Goal: Task Accomplishment & Management: Complete application form

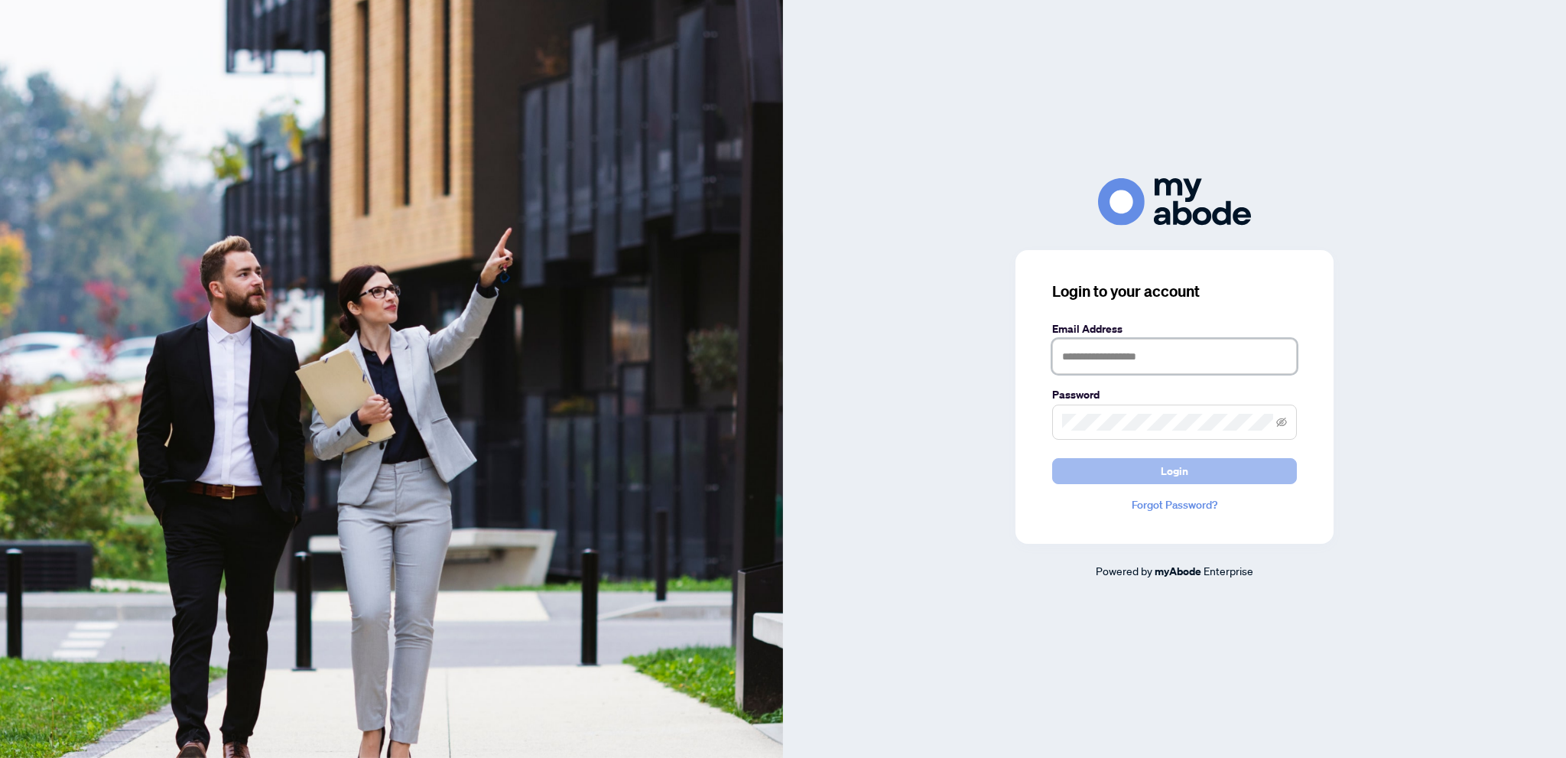
type input "**********"
click at [1150, 468] on button "Login" at bounding box center [1174, 471] width 245 height 26
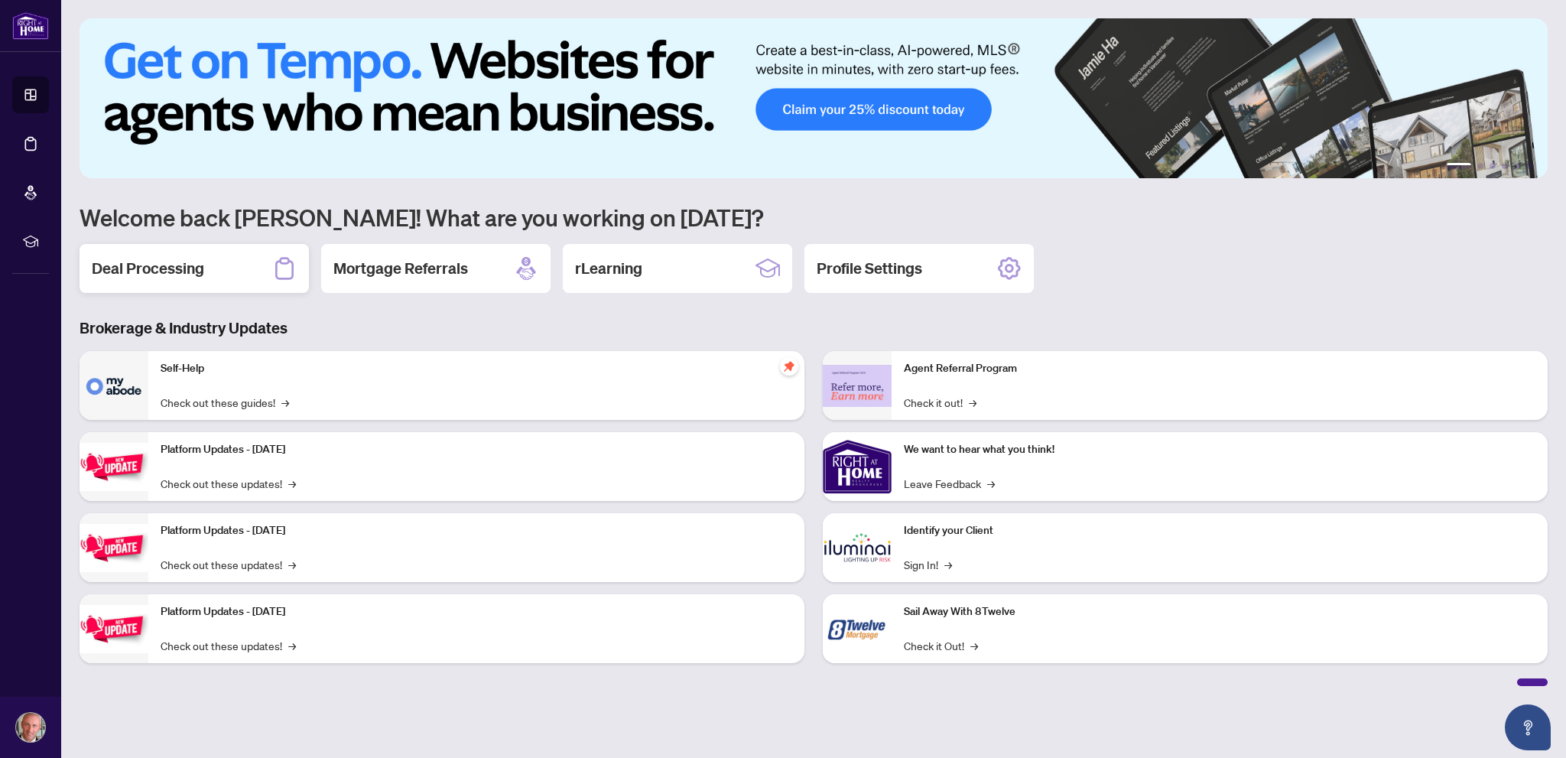
click at [208, 259] on div "Deal Processing" at bounding box center [194, 268] width 229 height 49
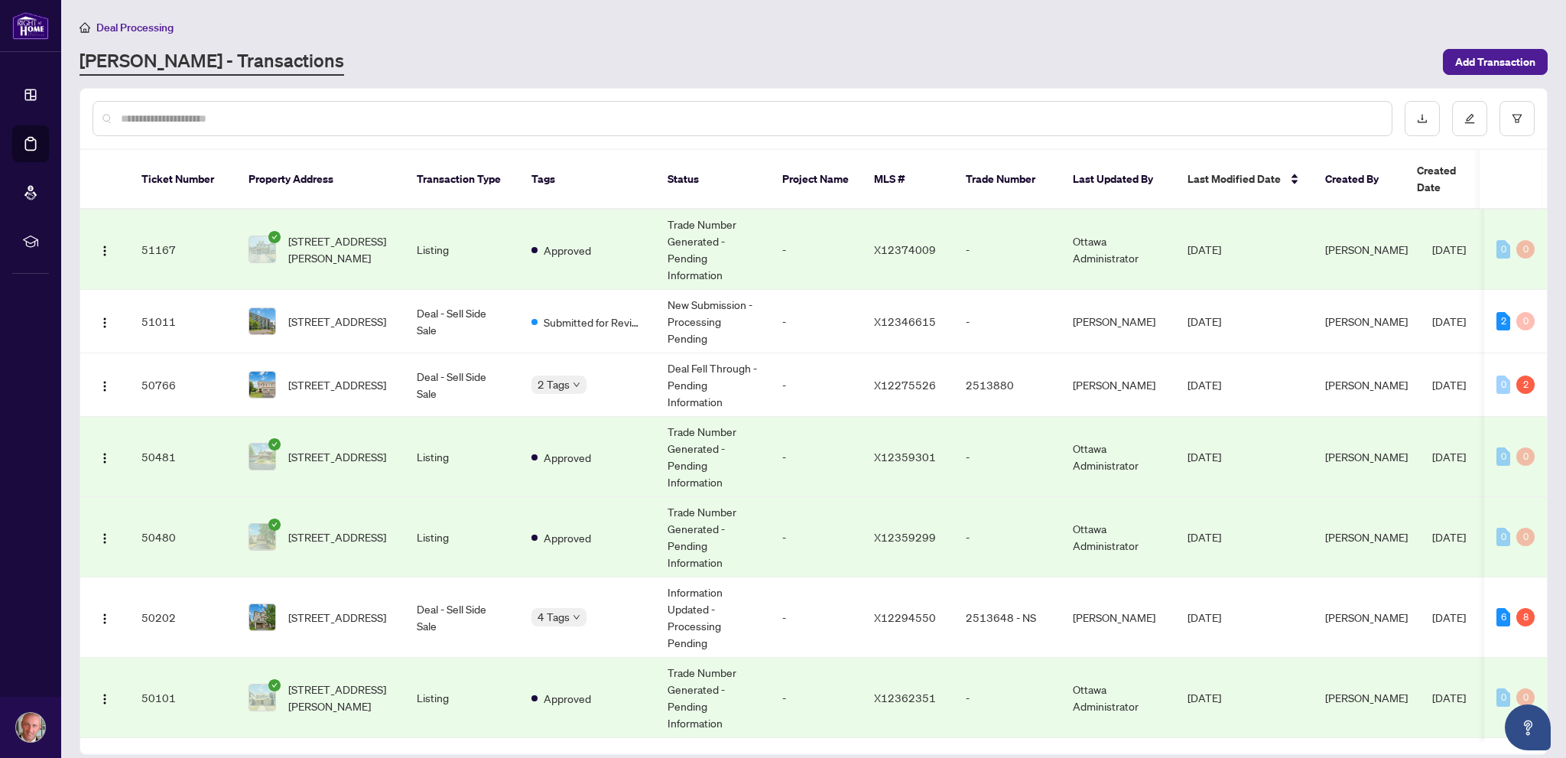
click at [679, 106] on div at bounding box center [743, 118] width 1300 height 35
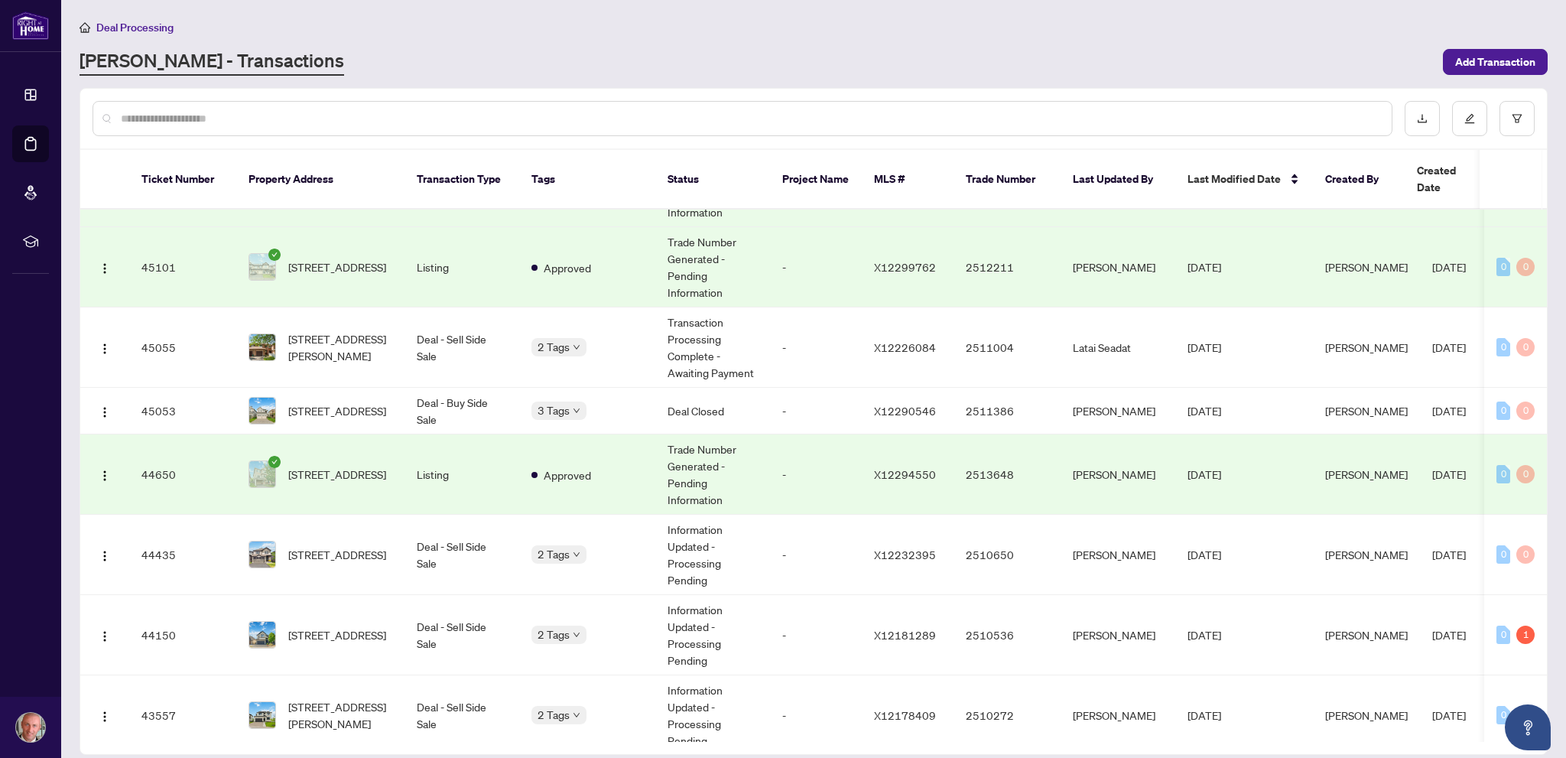
scroll to position [1374, 0]
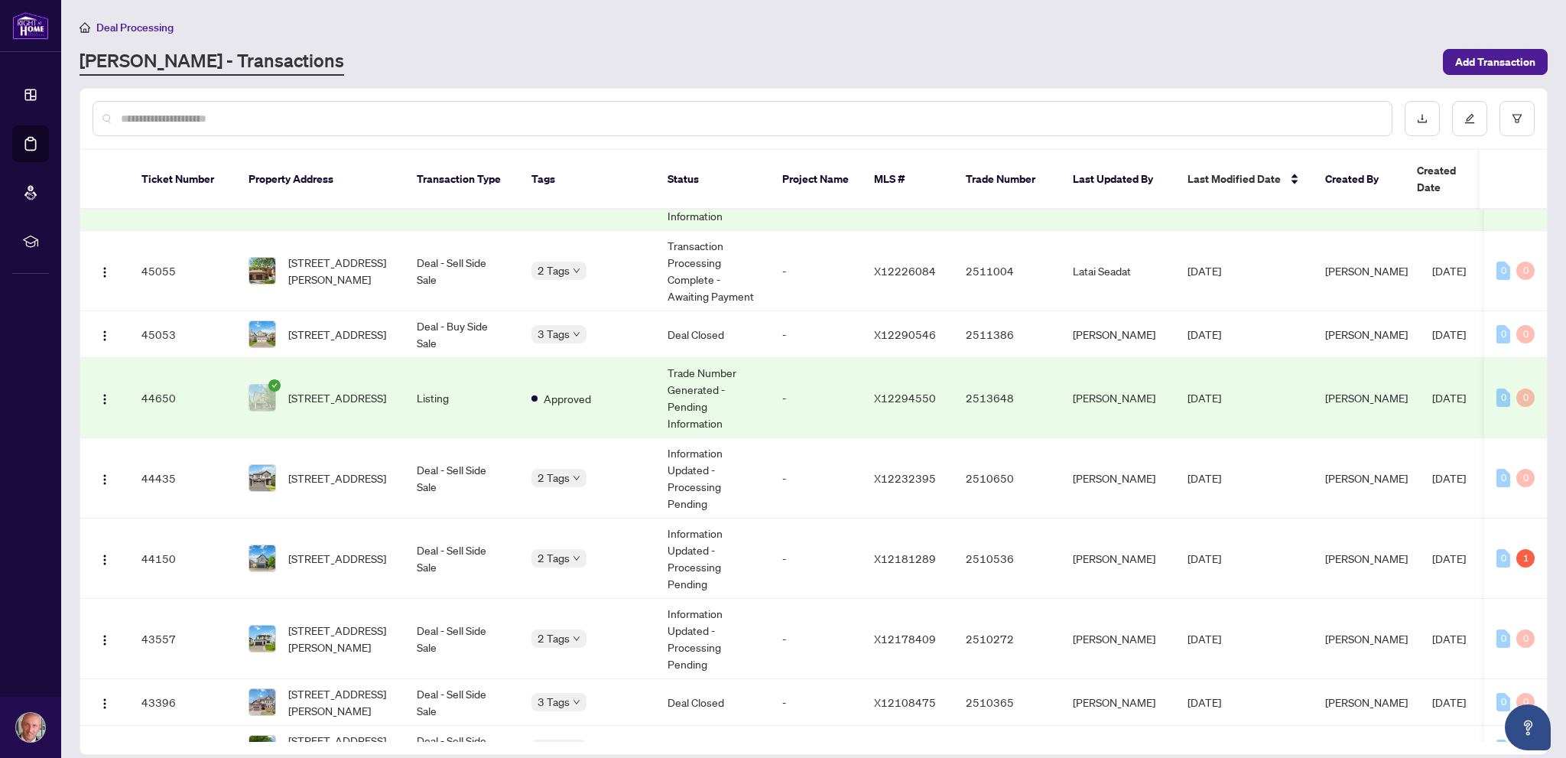
click at [353, 120] on input "text" at bounding box center [750, 118] width 1259 height 17
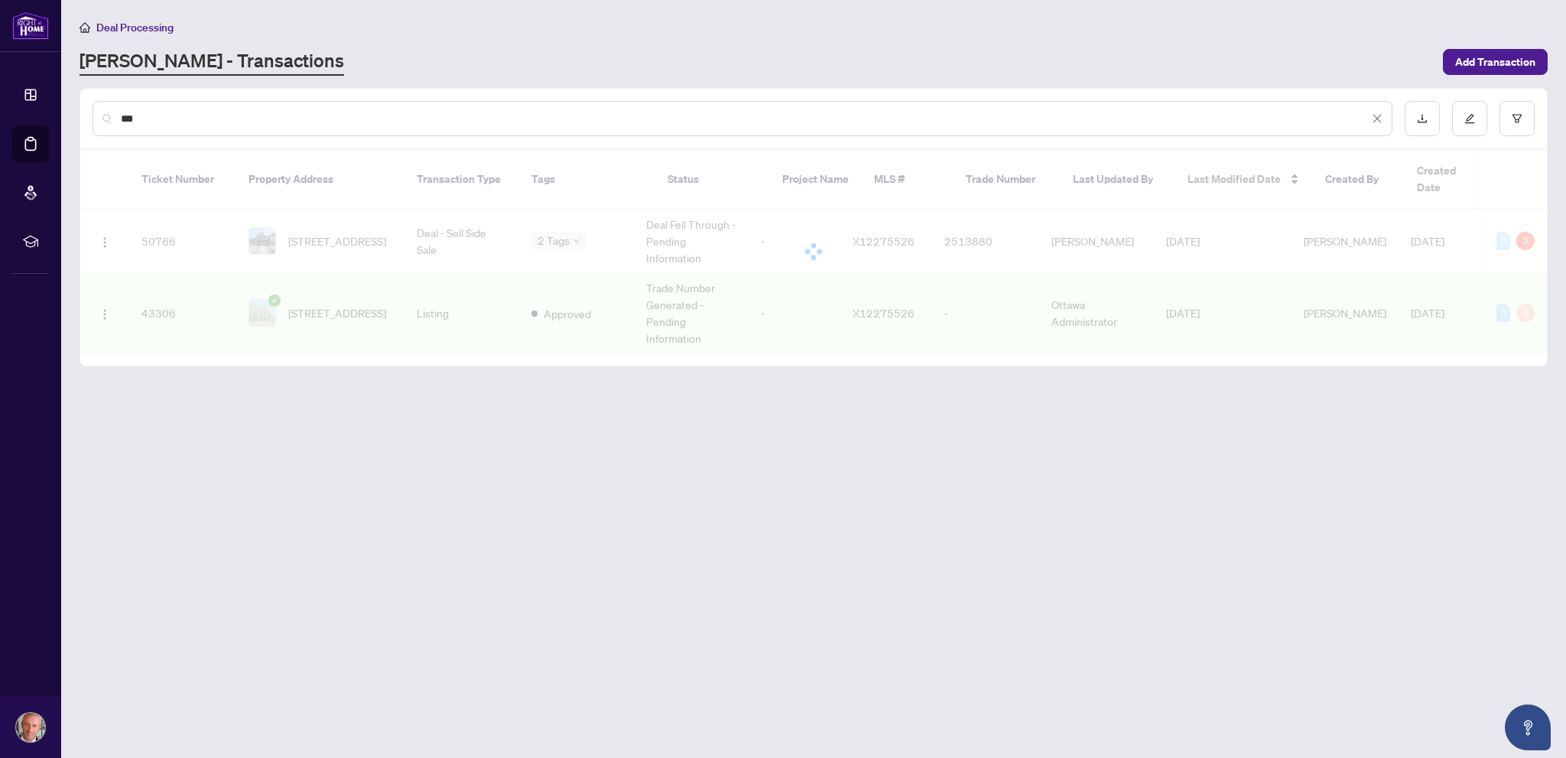
scroll to position [0, 0]
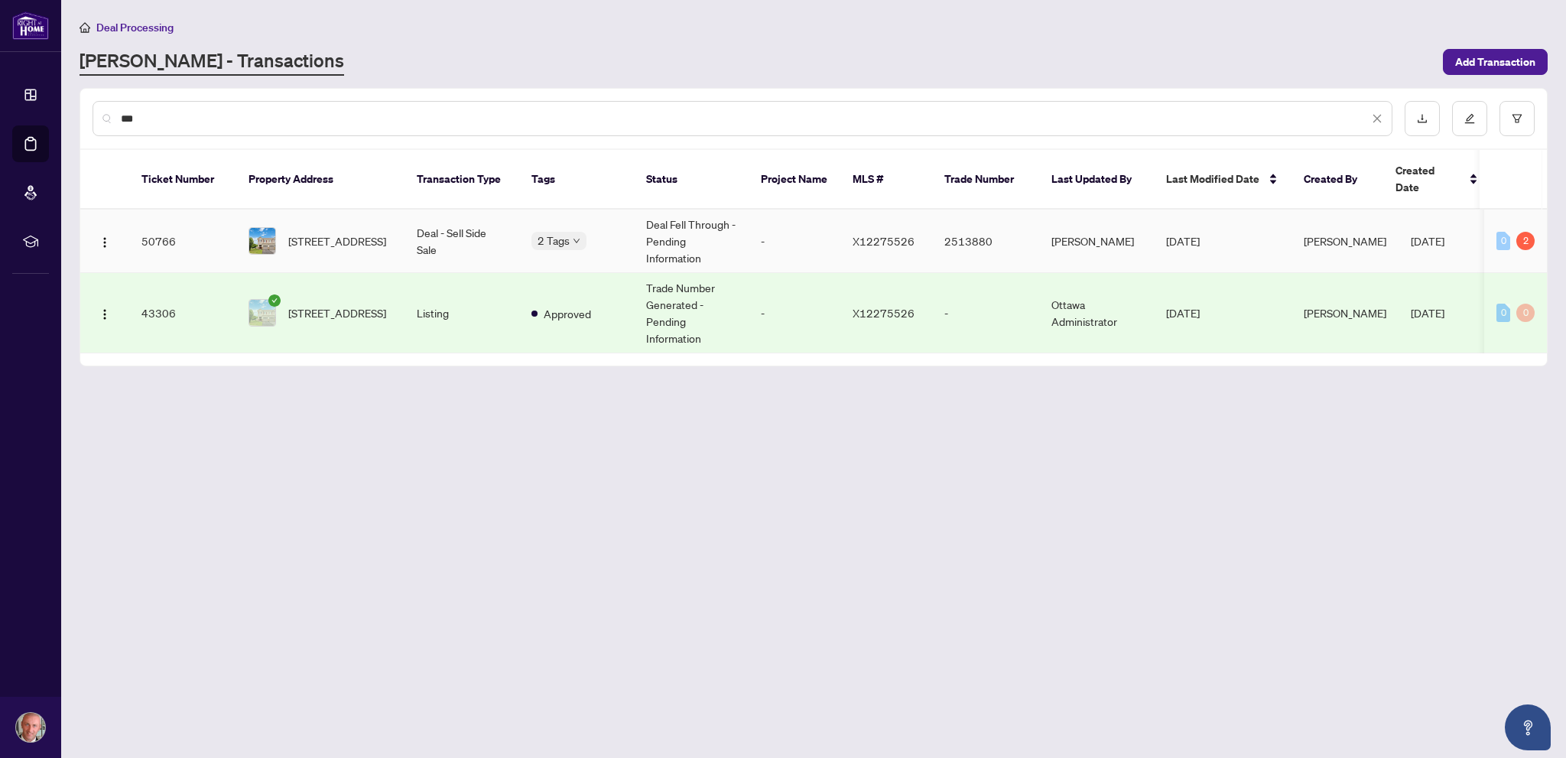
type input "***"
click at [465, 214] on td "Deal - Sell Side Sale" at bounding box center [462, 241] width 115 height 63
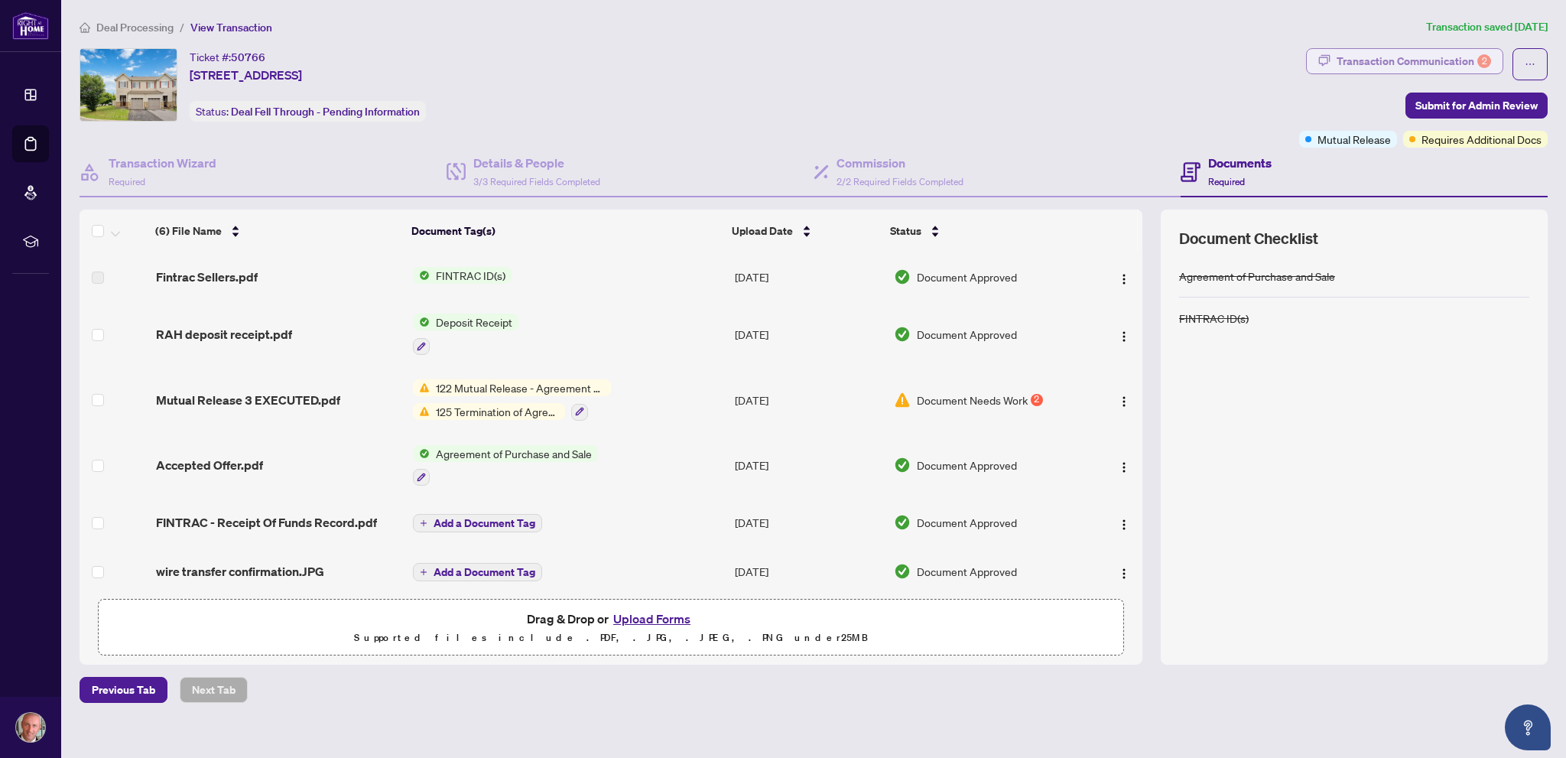
click at [1396, 49] on div "Transaction Communication 2" at bounding box center [1414, 61] width 154 height 24
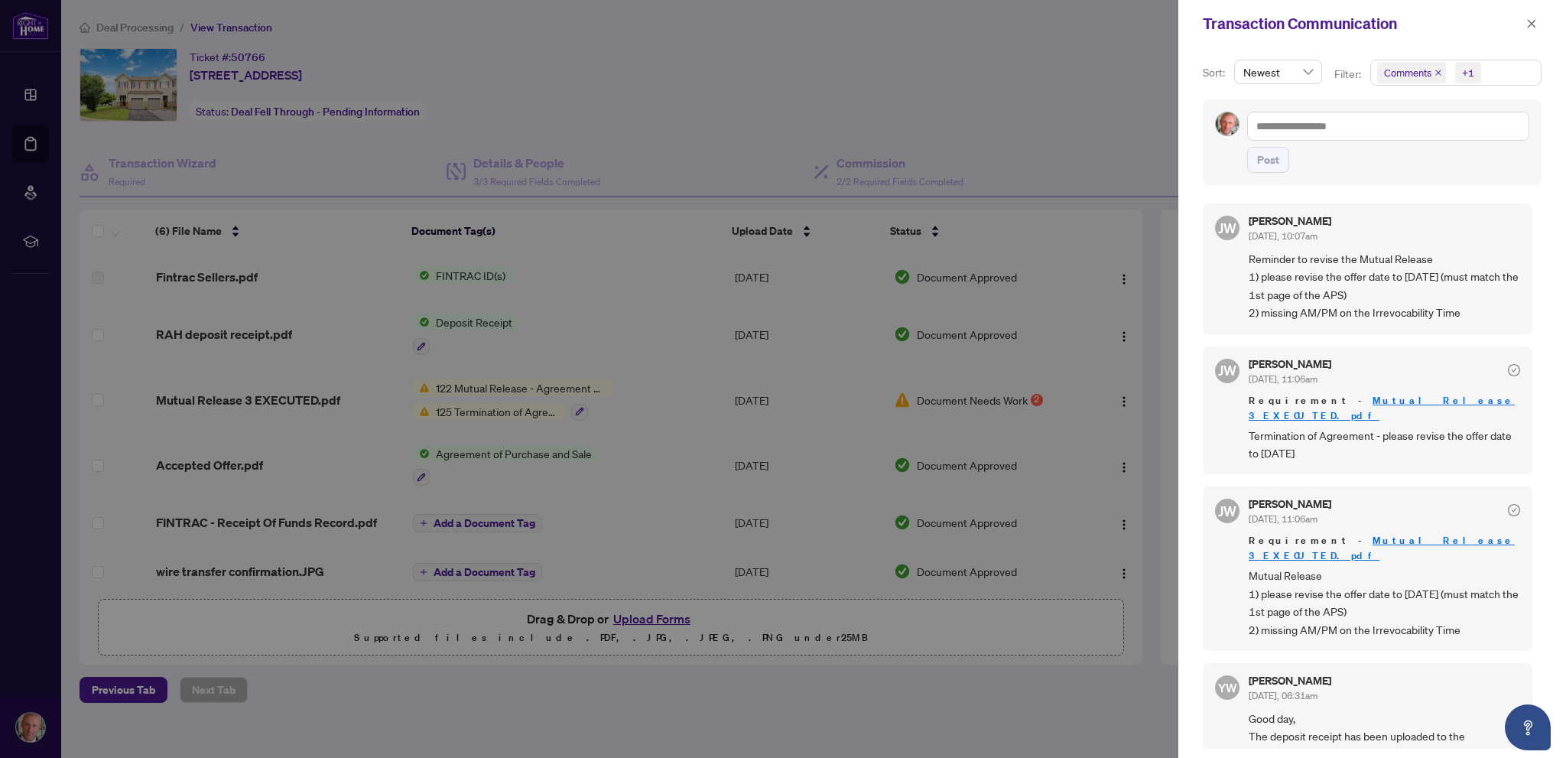
click at [1383, 534] on link "Mutual Release 3 EXECUTED.pdf" at bounding box center [1382, 548] width 266 height 28
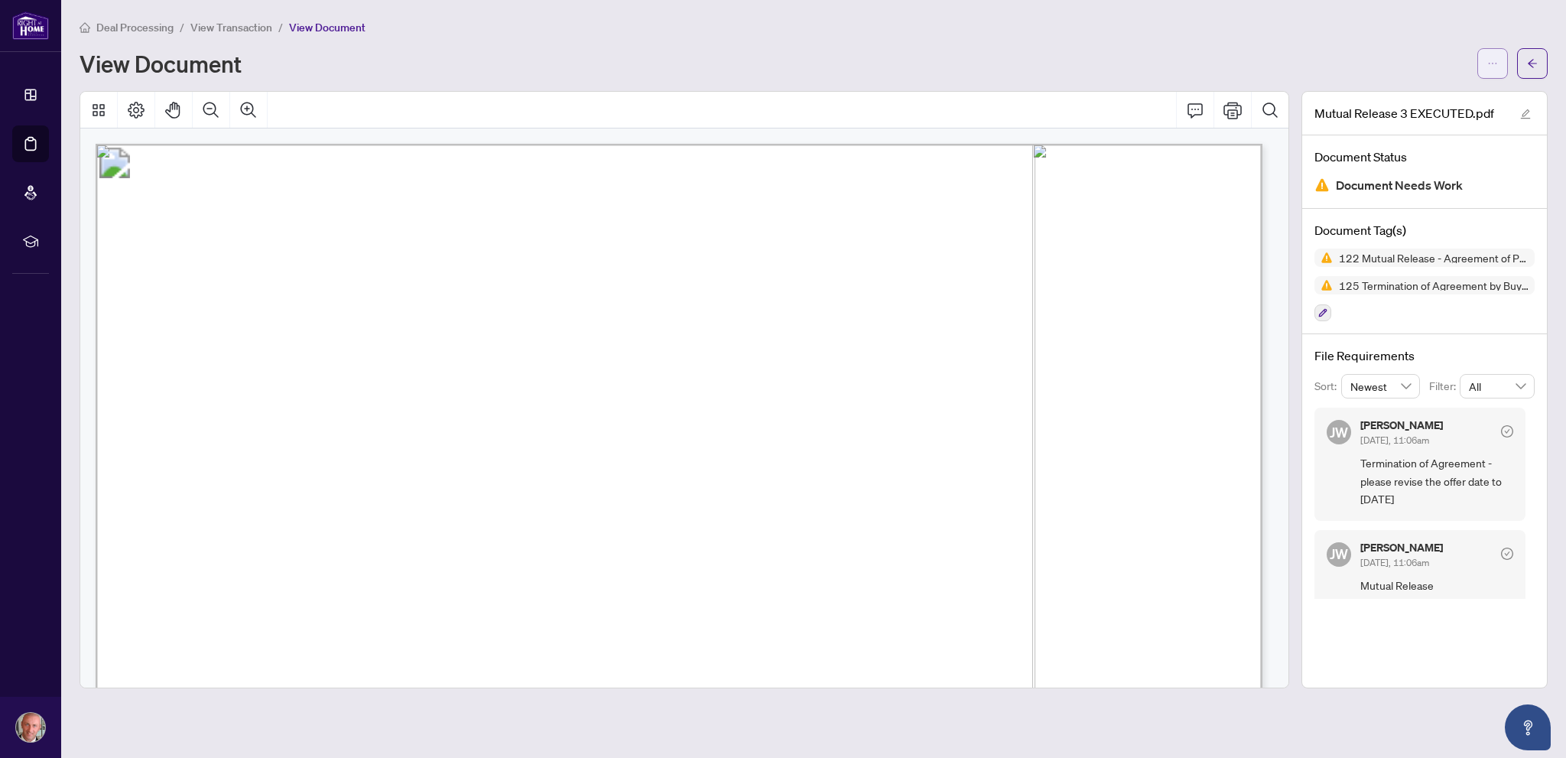
click at [1489, 58] on icon "ellipsis" at bounding box center [1493, 63] width 11 height 11
click at [1414, 97] on span "Download" at bounding box center [1438, 96] width 116 height 17
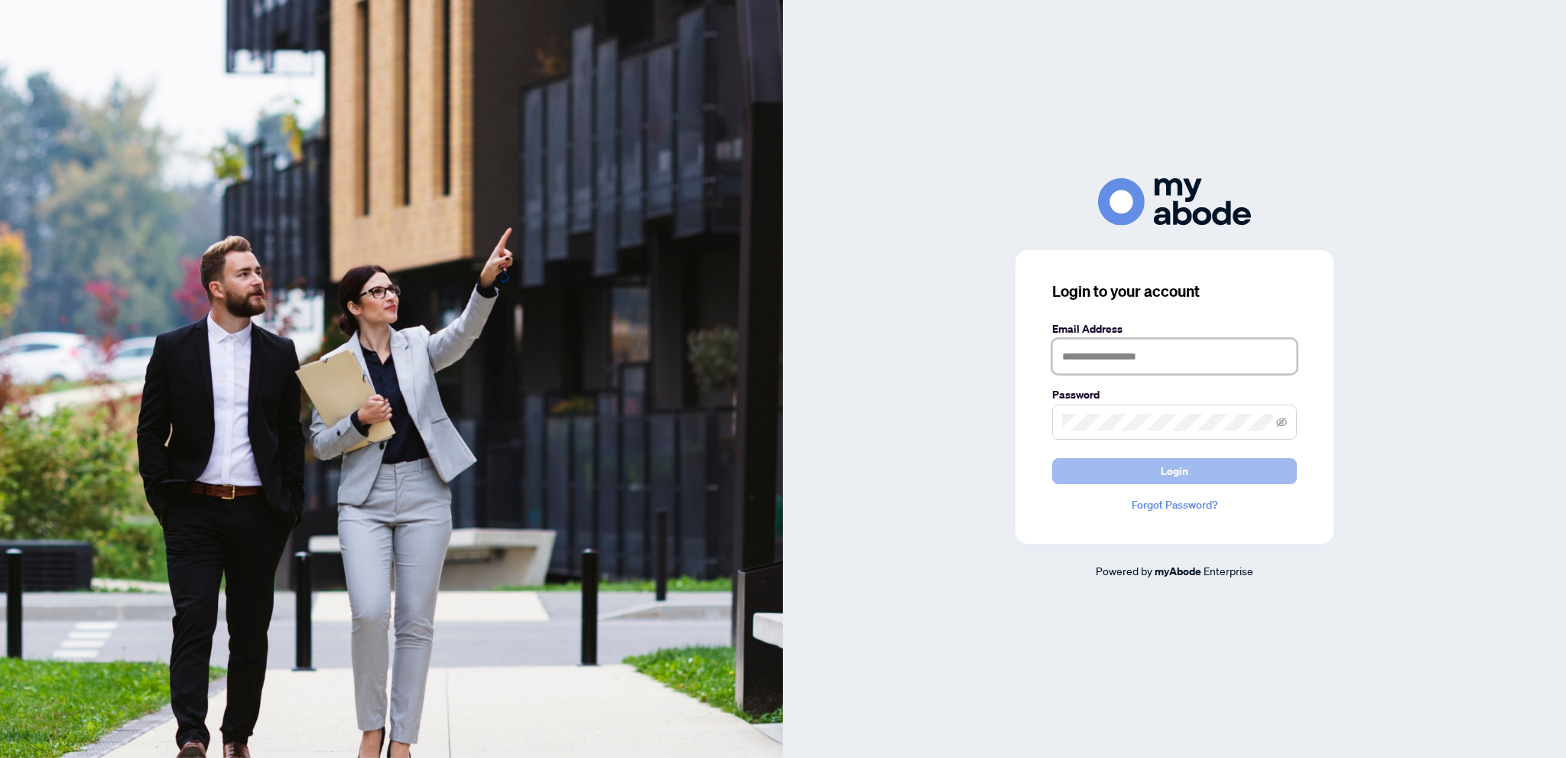
type input "**********"
click at [1077, 465] on button "Login" at bounding box center [1174, 471] width 245 height 26
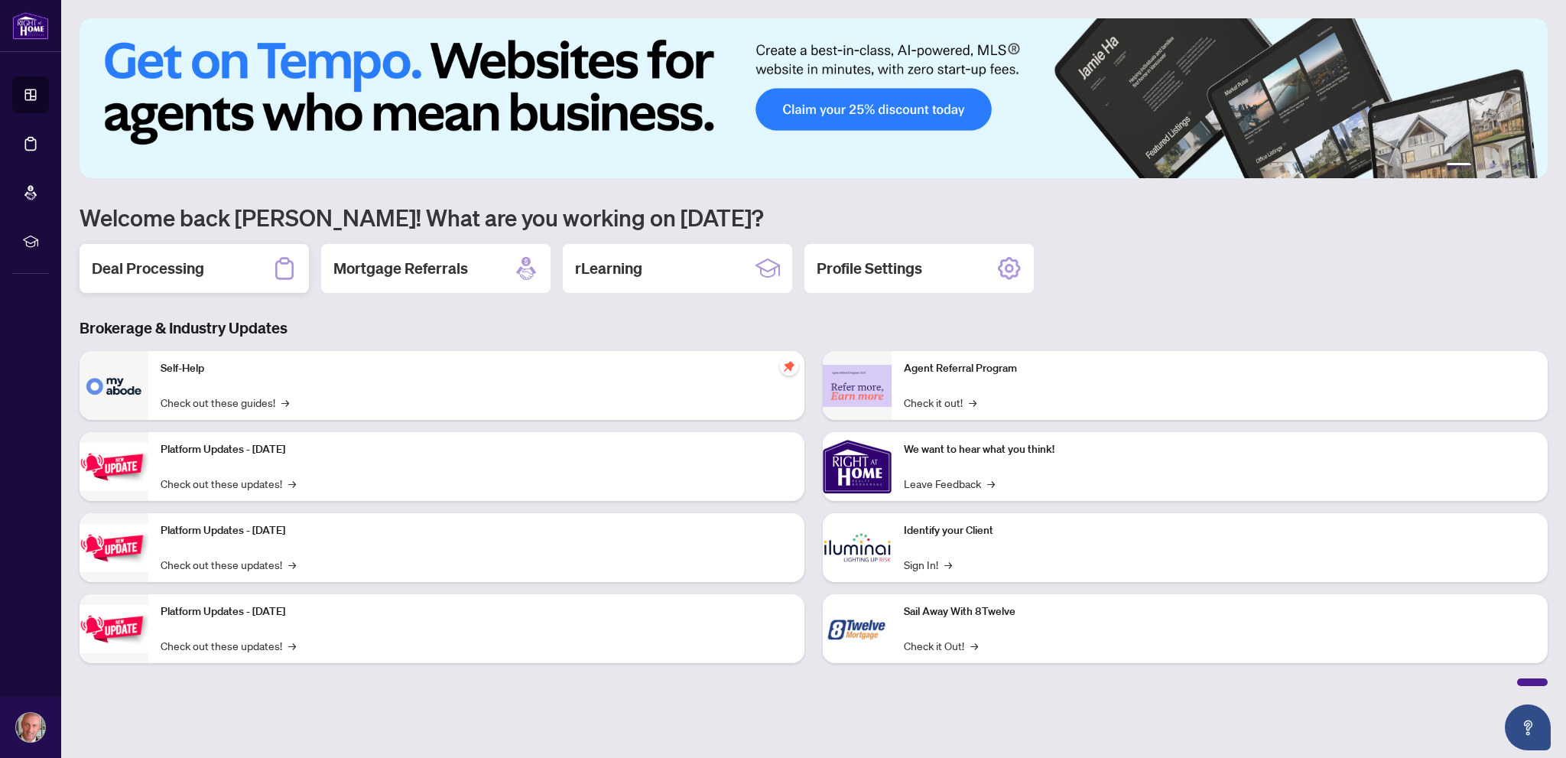
click at [196, 253] on div "Deal Processing" at bounding box center [194, 268] width 229 height 49
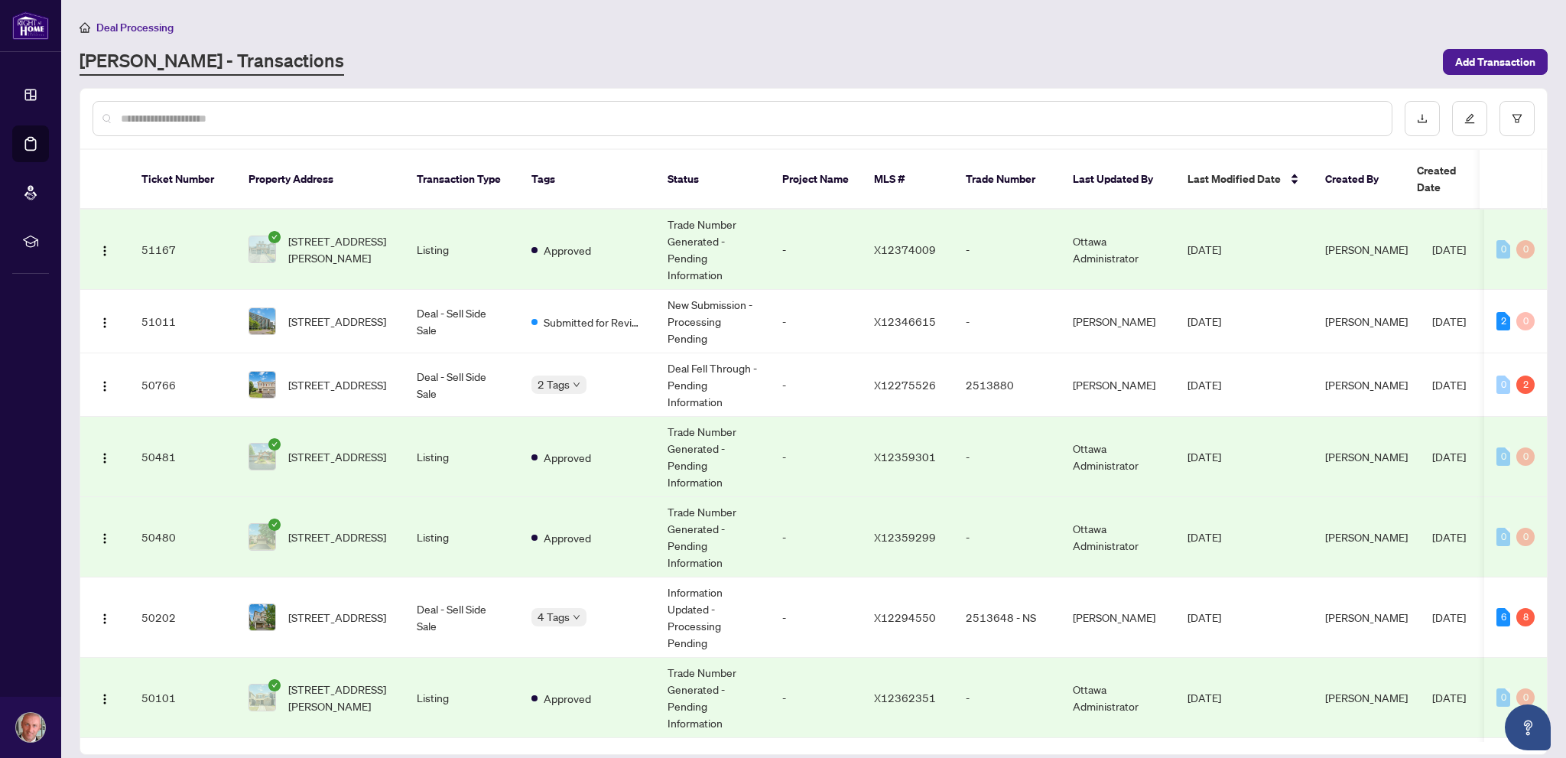
click at [514, 119] on input "text" at bounding box center [750, 118] width 1259 height 17
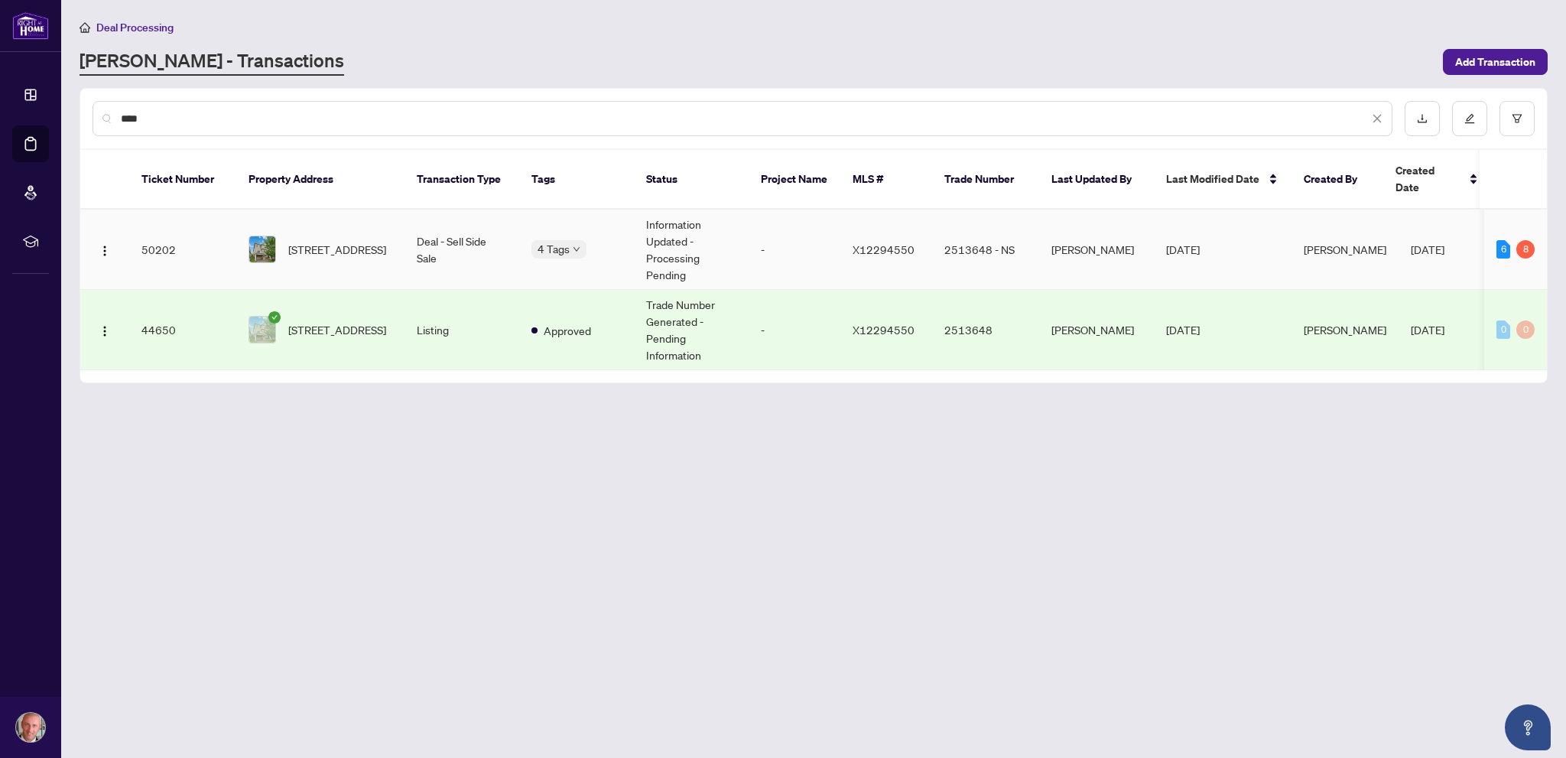
type input "****"
click at [447, 235] on td "Deal - Sell Side Sale" at bounding box center [462, 250] width 115 height 80
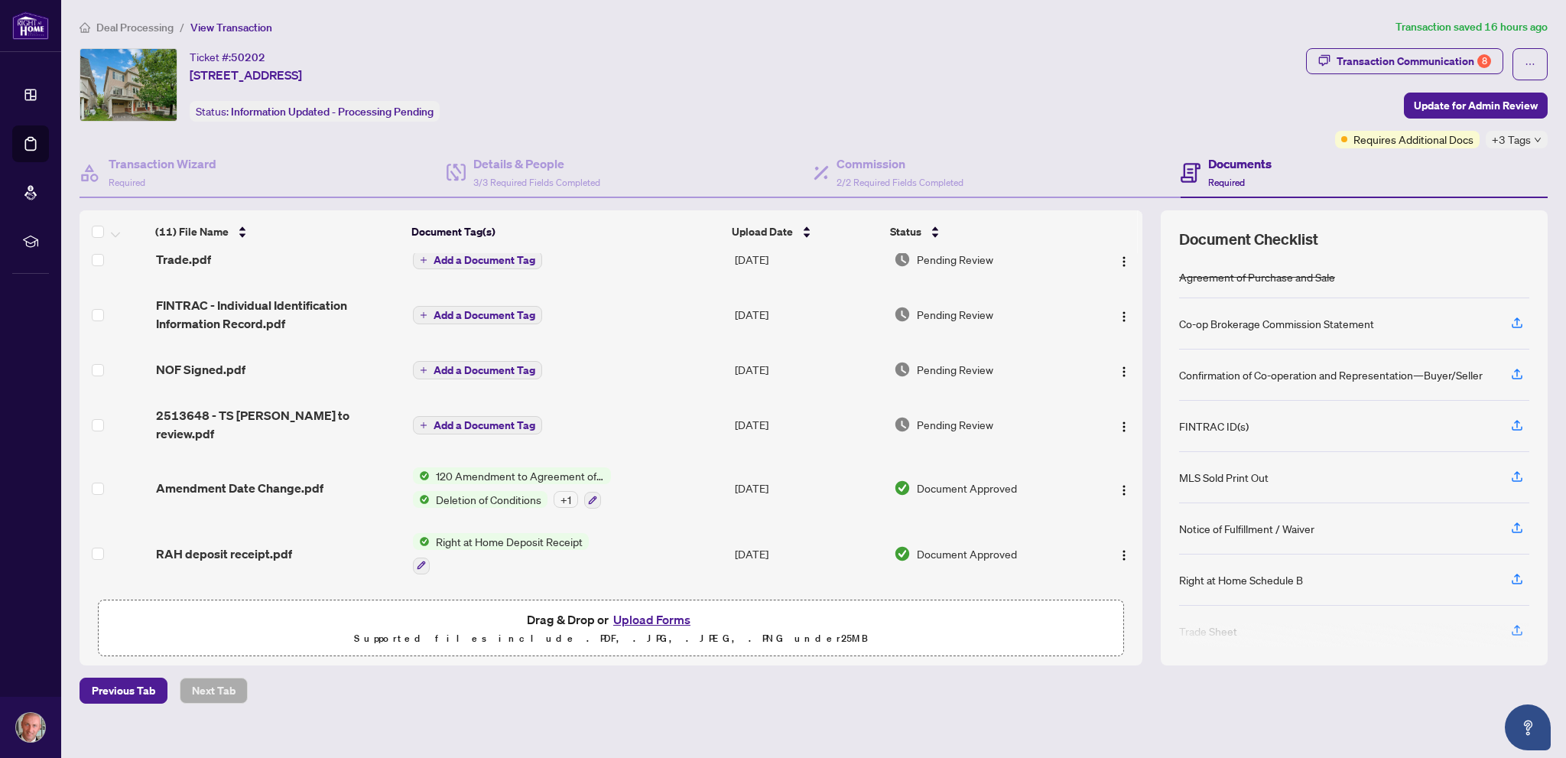
scroll to position [153, 0]
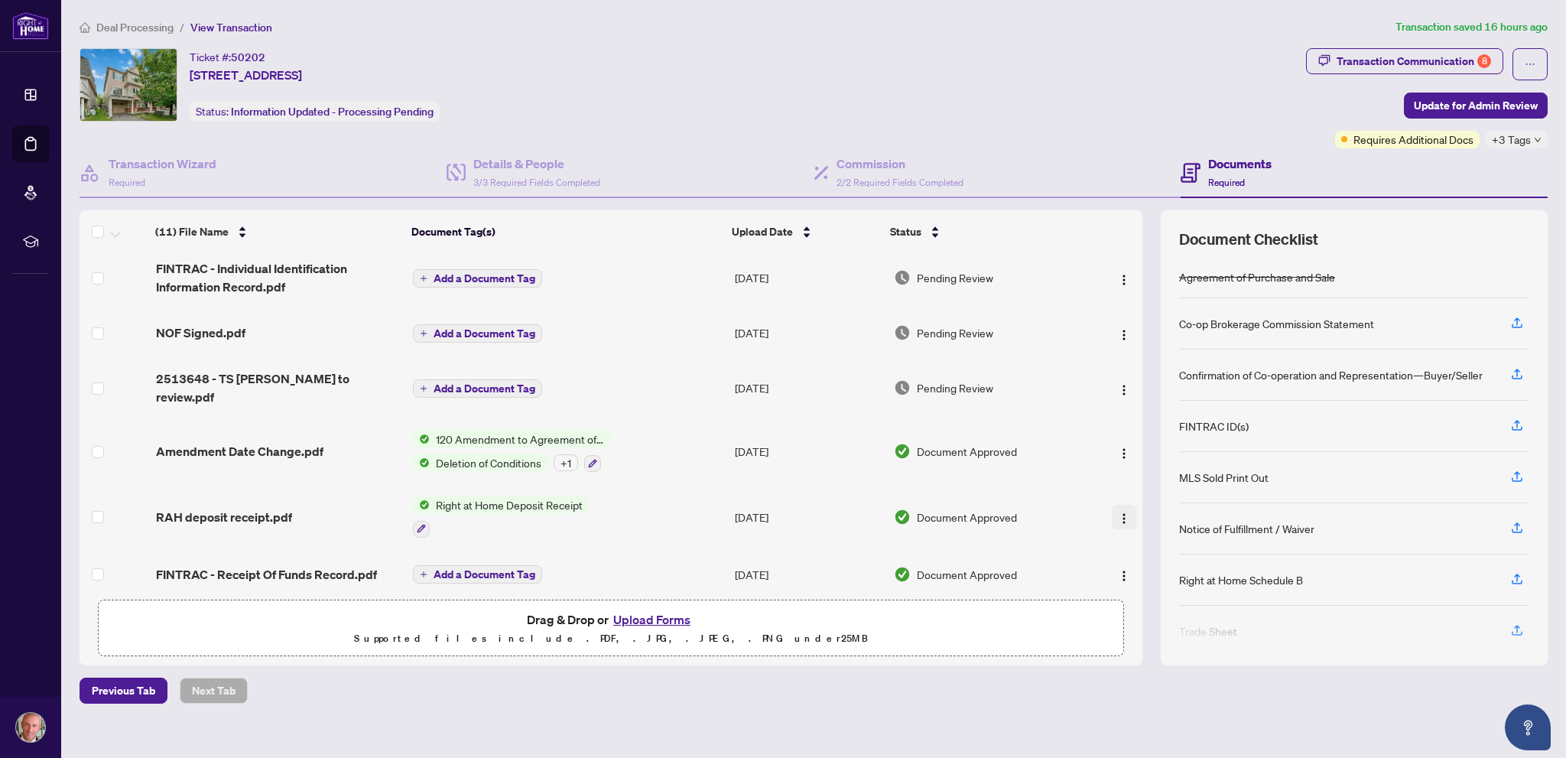
click at [1118, 512] on img "button" at bounding box center [1124, 518] width 12 height 12
click at [1157, 579] on span "Download" at bounding box center [1193, 580] width 146 height 17
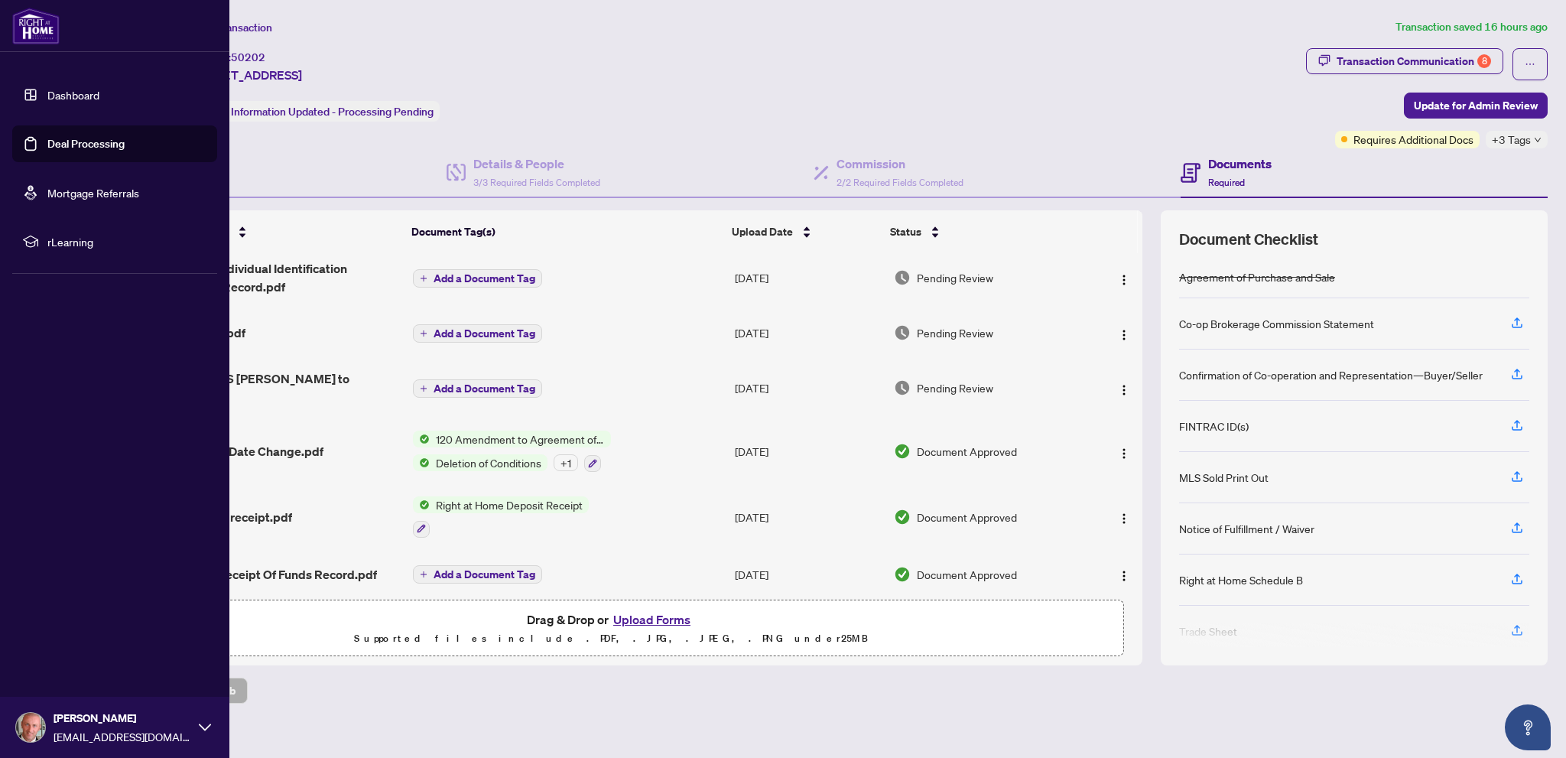
click at [47, 137] on link "Deal Processing" at bounding box center [85, 144] width 77 height 14
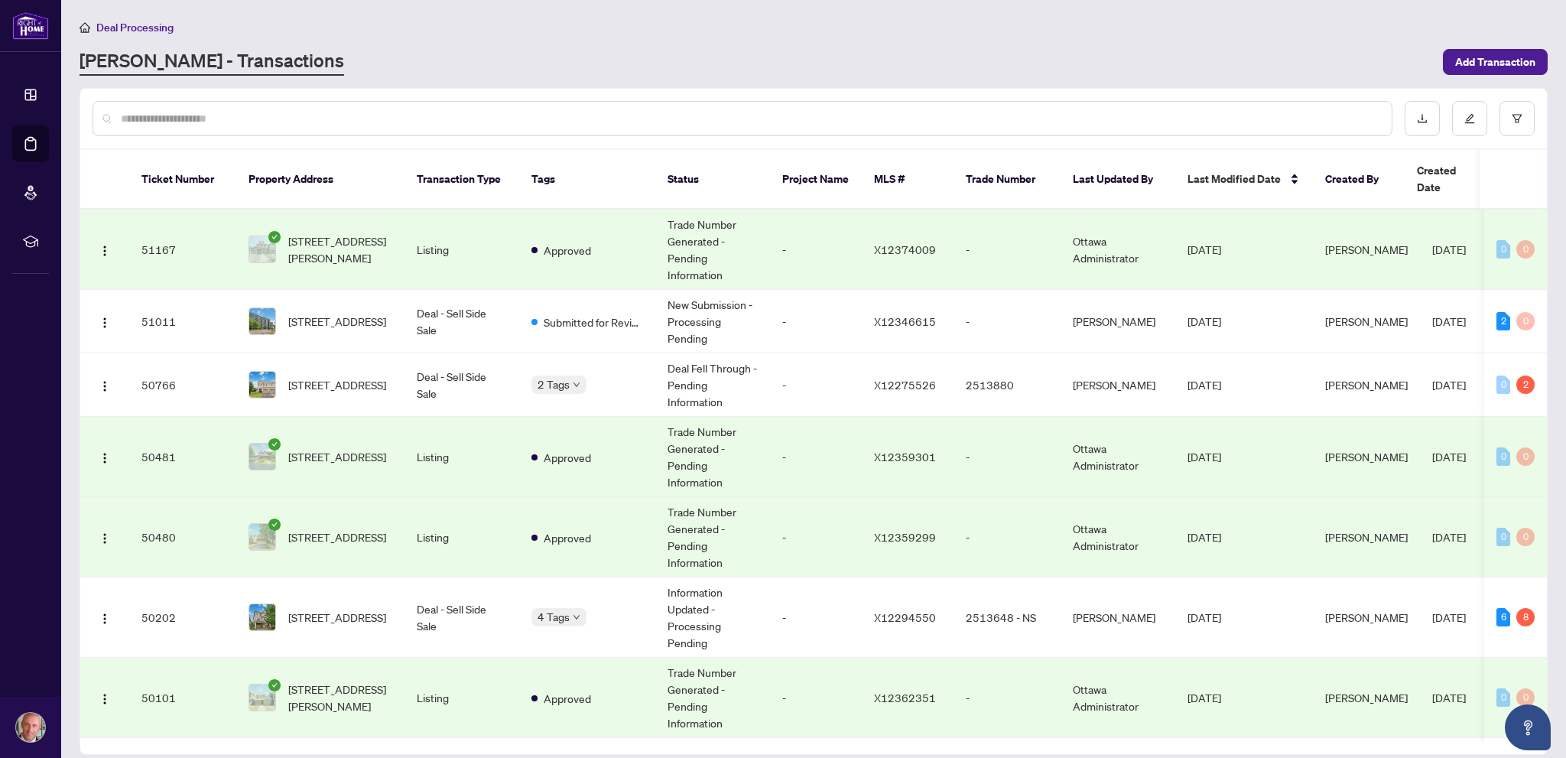
click at [297, 117] on input "text" at bounding box center [750, 118] width 1259 height 17
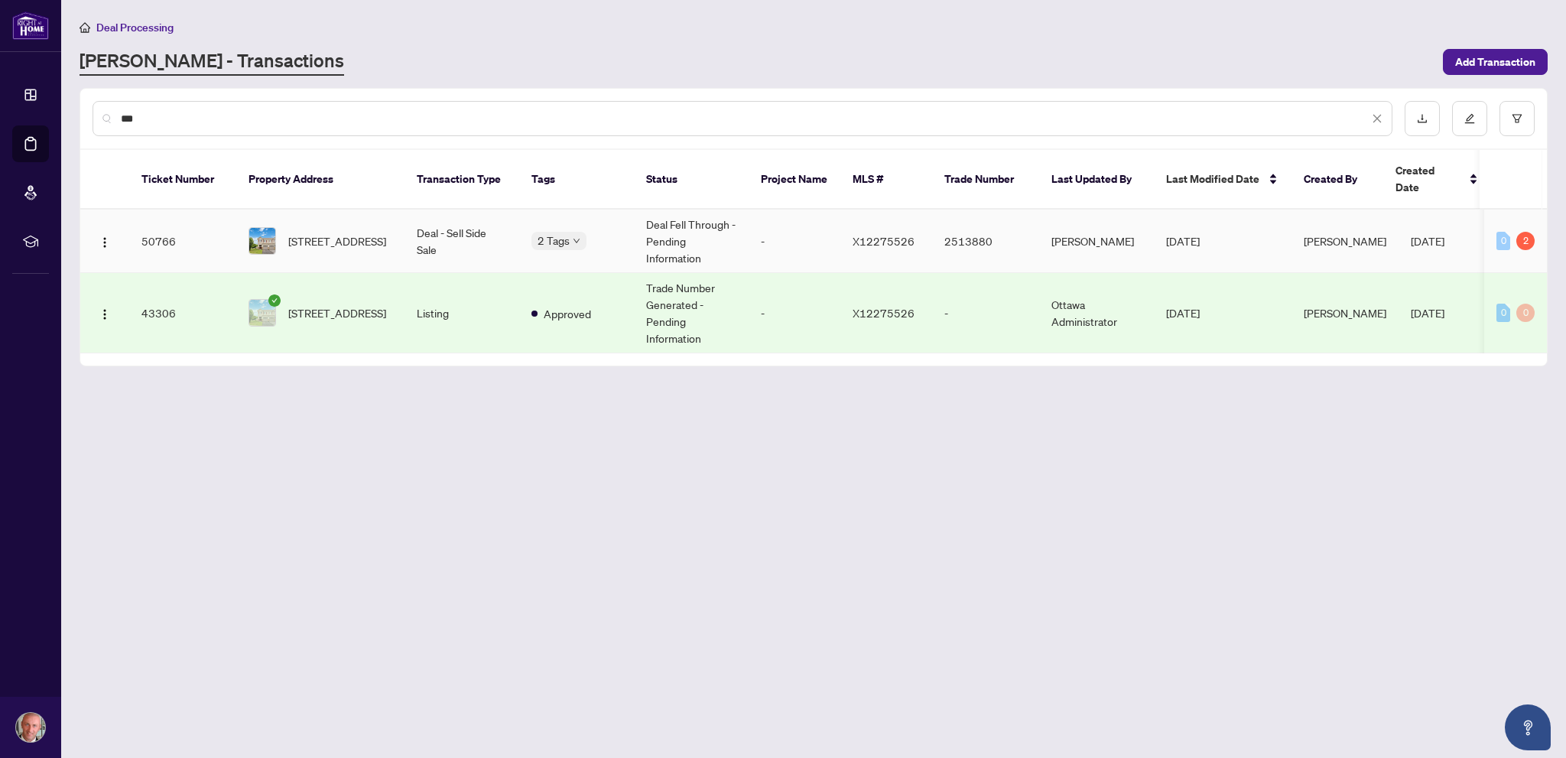
type input "***"
click at [309, 233] on span "[STREET_ADDRESS]" at bounding box center [337, 241] width 98 height 17
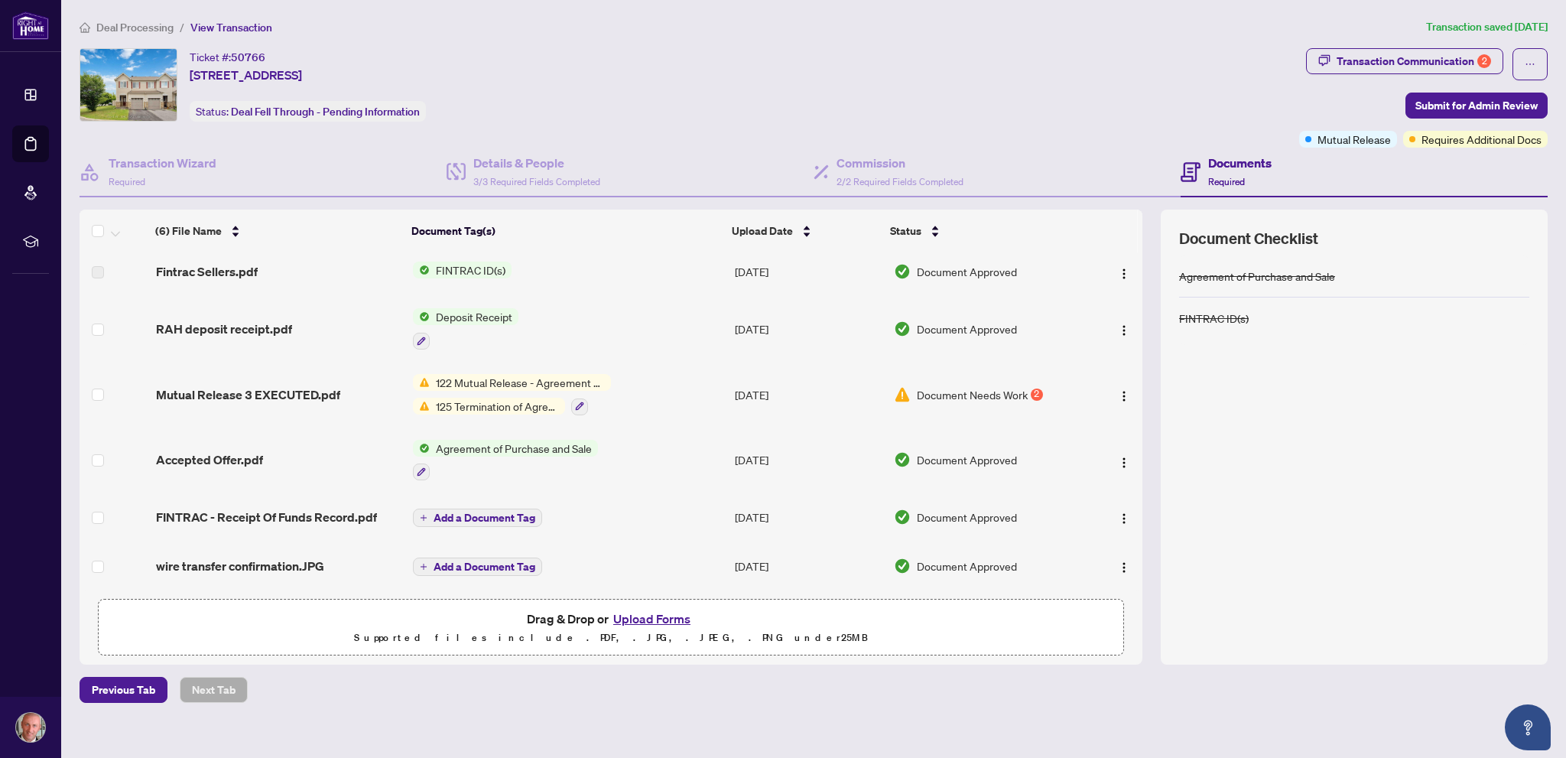
scroll to position [6, 0]
click at [305, 385] on span "Mutual Release 3 EXECUTED.pdf" at bounding box center [248, 394] width 184 height 18
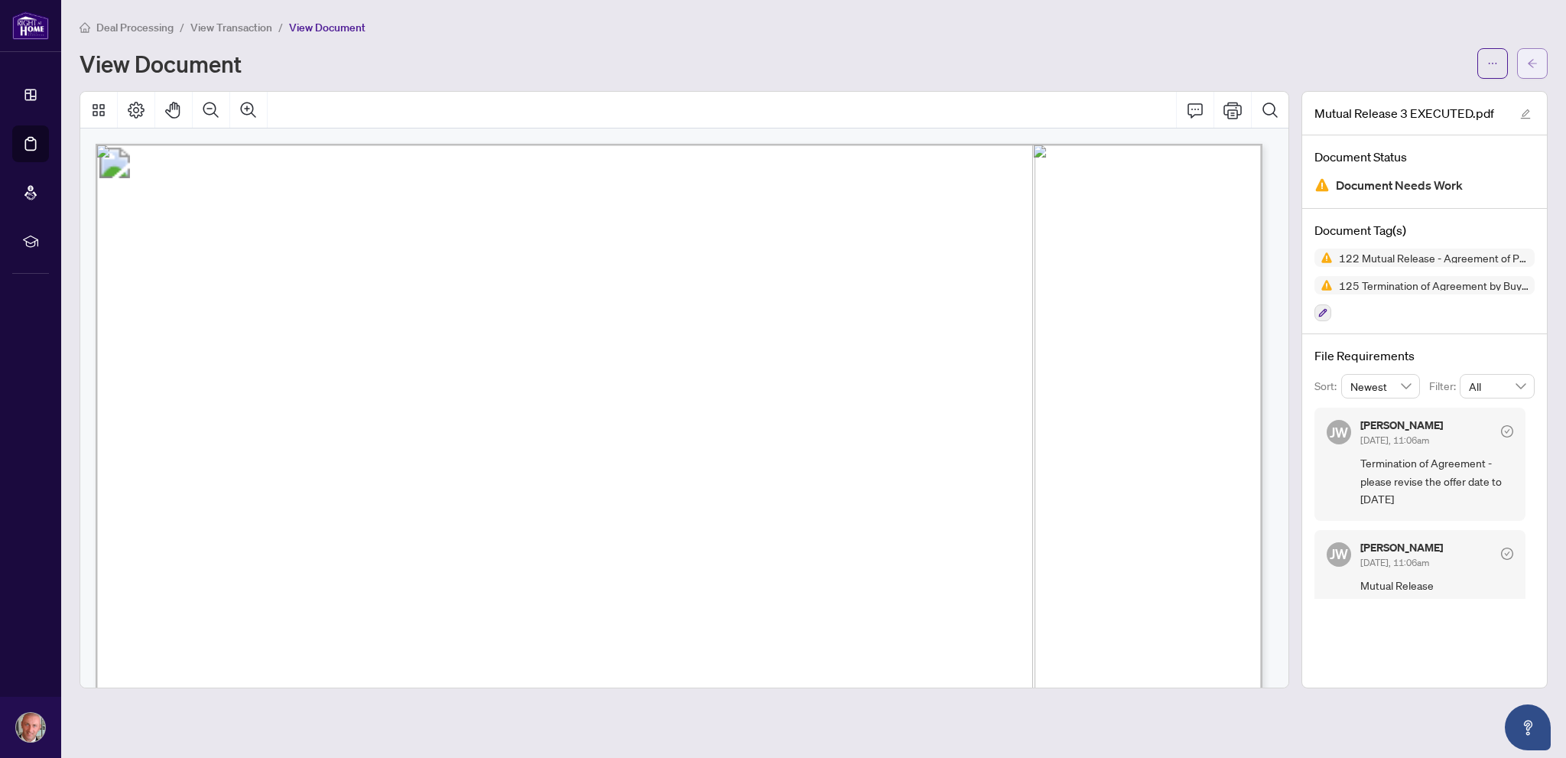
click at [1540, 67] on button "button" at bounding box center [1532, 63] width 31 height 31
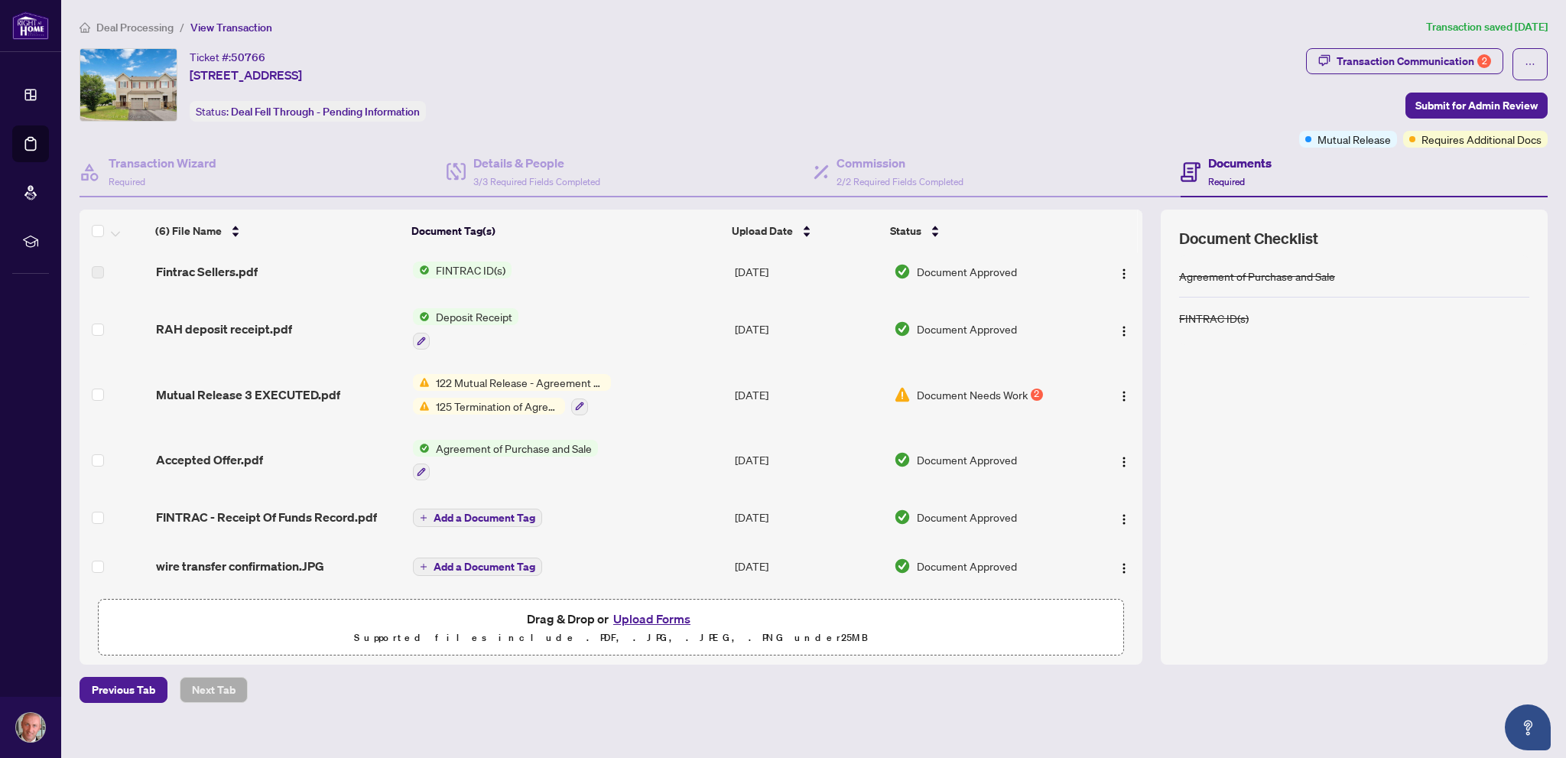
scroll to position [6, 0]
click at [646, 614] on button "Upload Forms" at bounding box center [652, 619] width 86 height 20
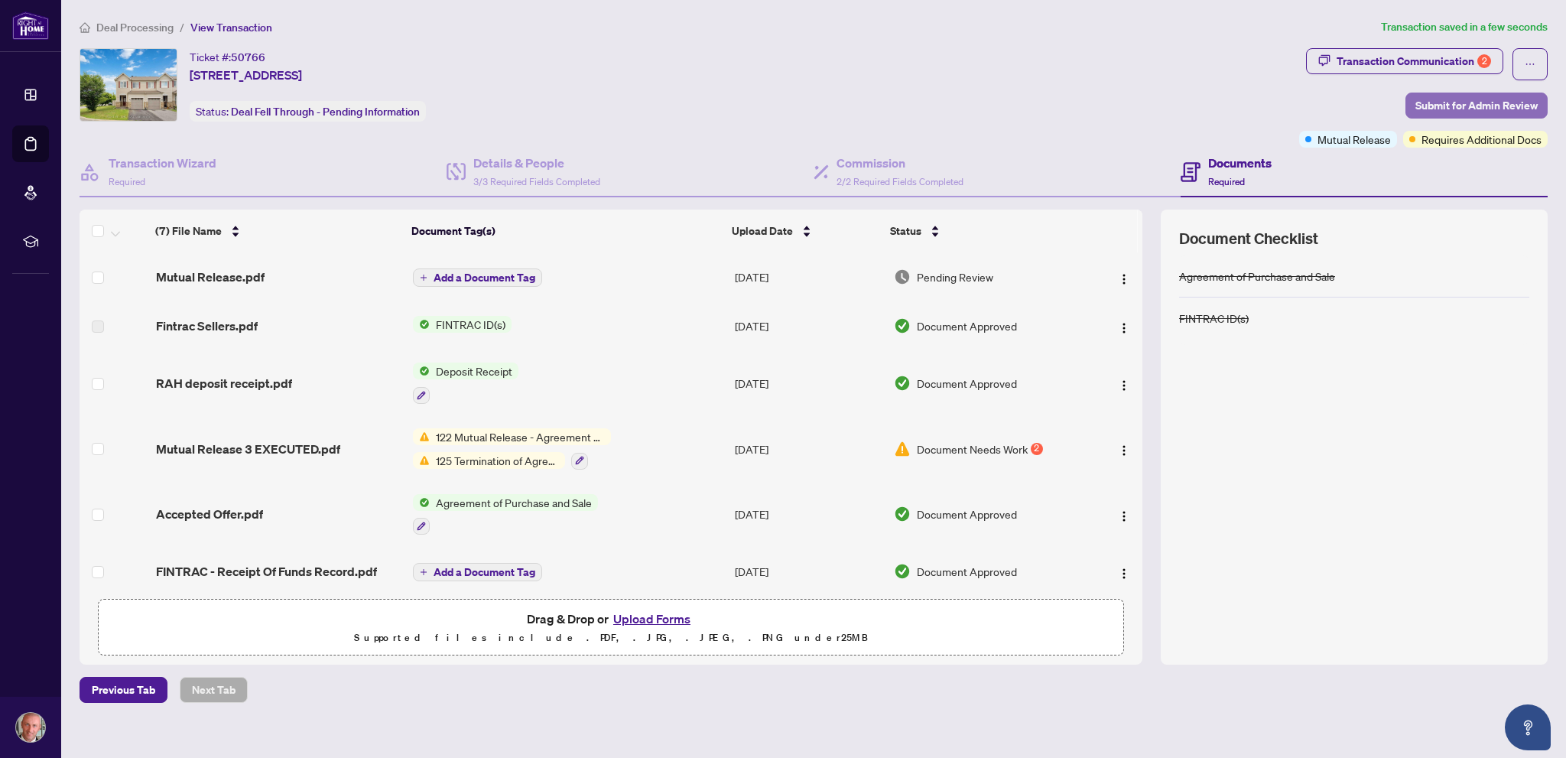
click at [1475, 103] on span "Submit for Admin Review" at bounding box center [1477, 105] width 122 height 24
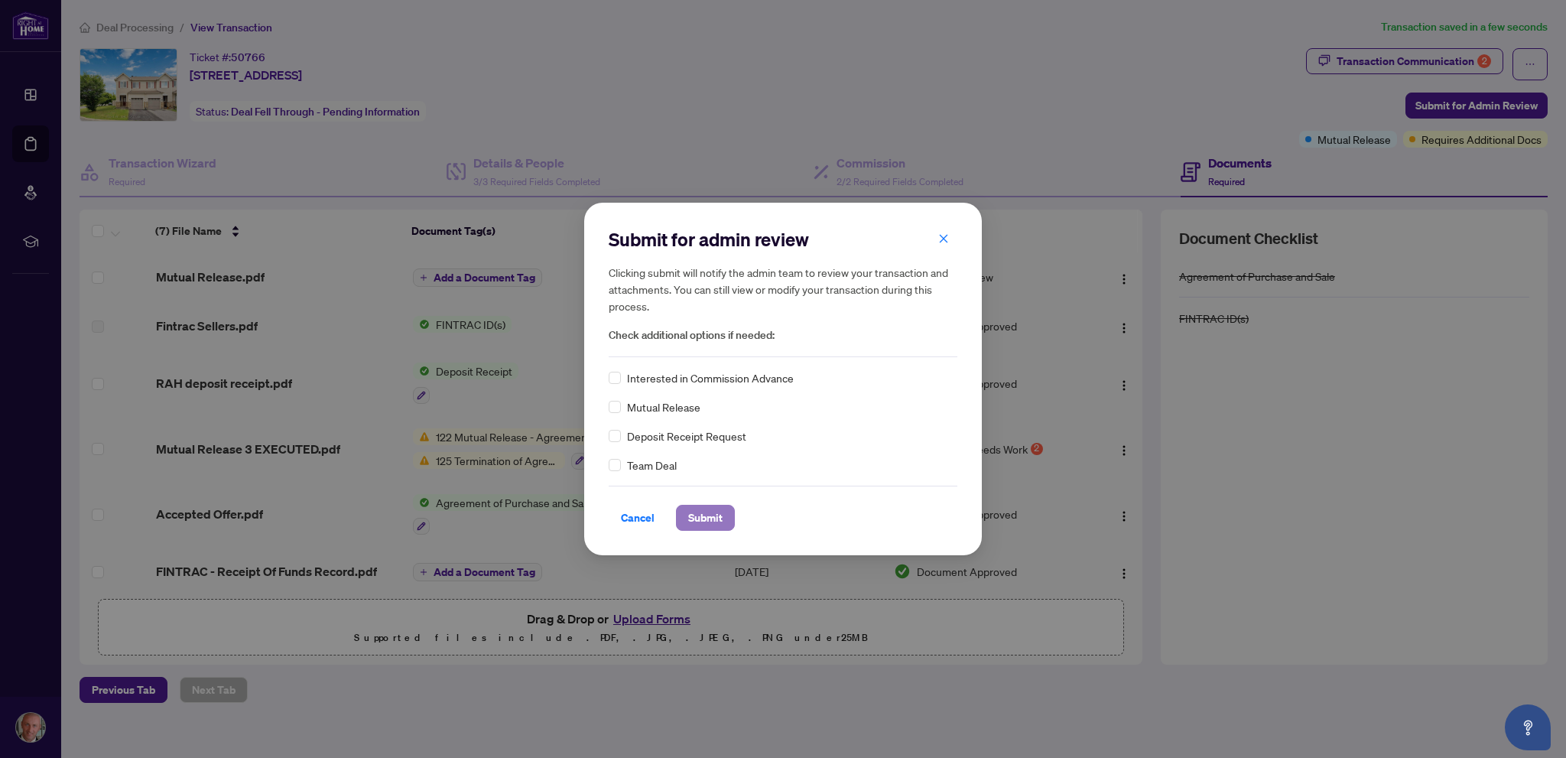
click at [704, 515] on span "Submit" at bounding box center [705, 518] width 34 height 24
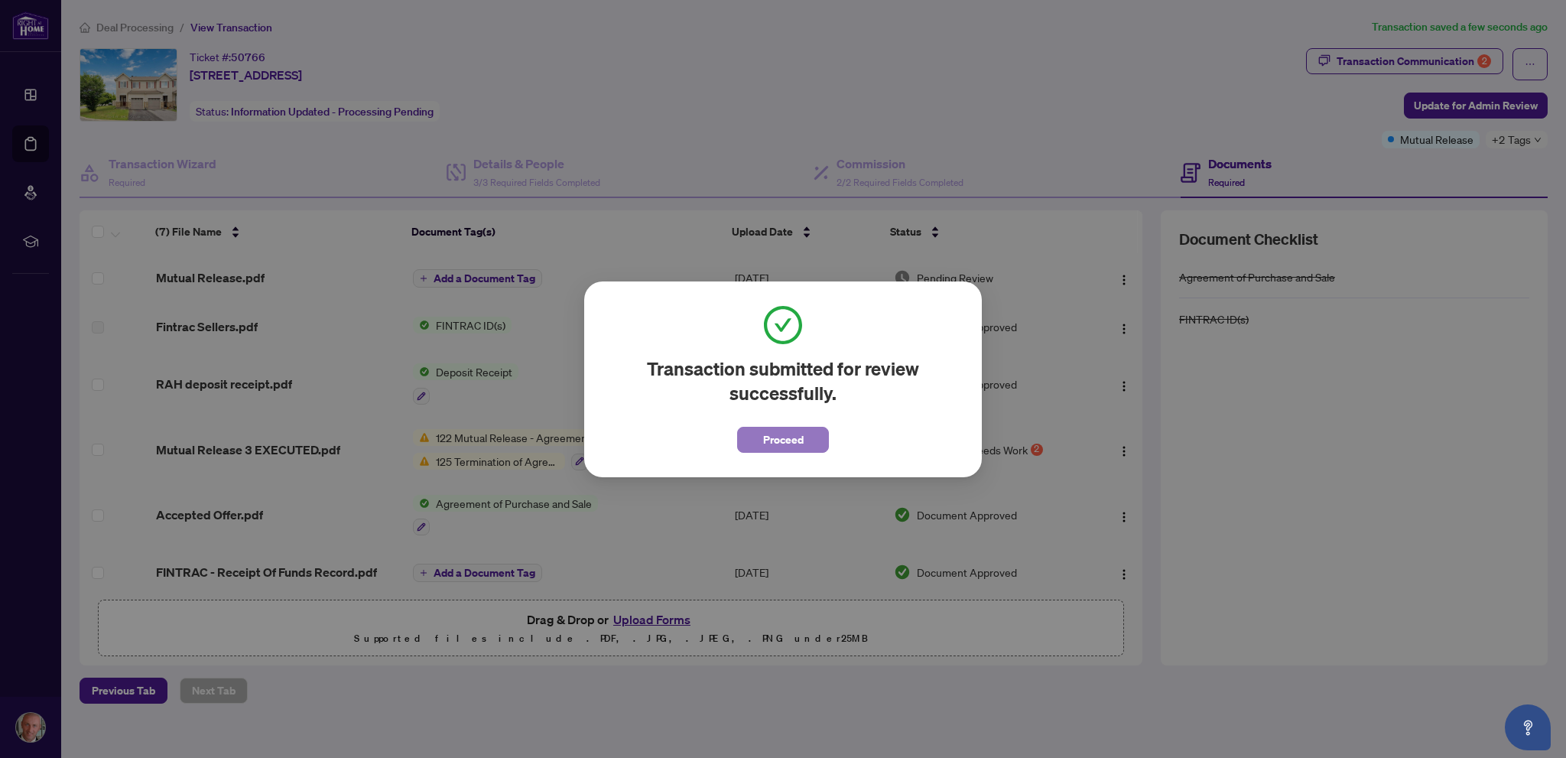
click at [754, 437] on button "Proceed" at bounding box center [783, 440] width 92 height 26
